Goal: Transaction & Acquisition: Book appointment/travel/reservation

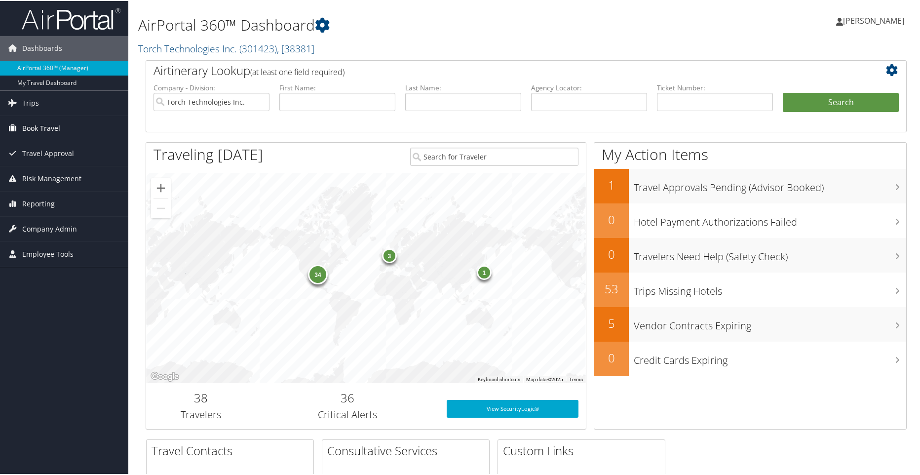
click at [36, 128] on span "Book Travel" at bounding box center [41, 127] width 38 height 25
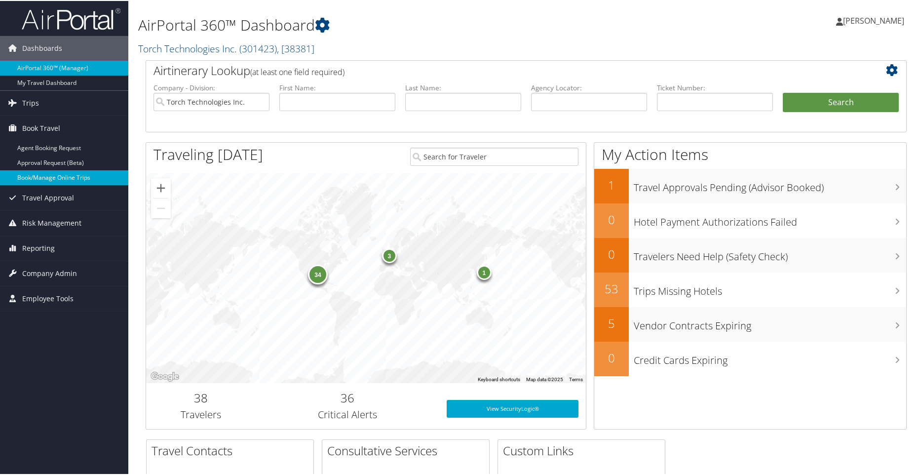
click at [33, 175] on link "Book/Manage Online Trips" at bounding box center [64, 176] width 128 height 15
